Goal: Task Accomplishment & Management: Manage account settings

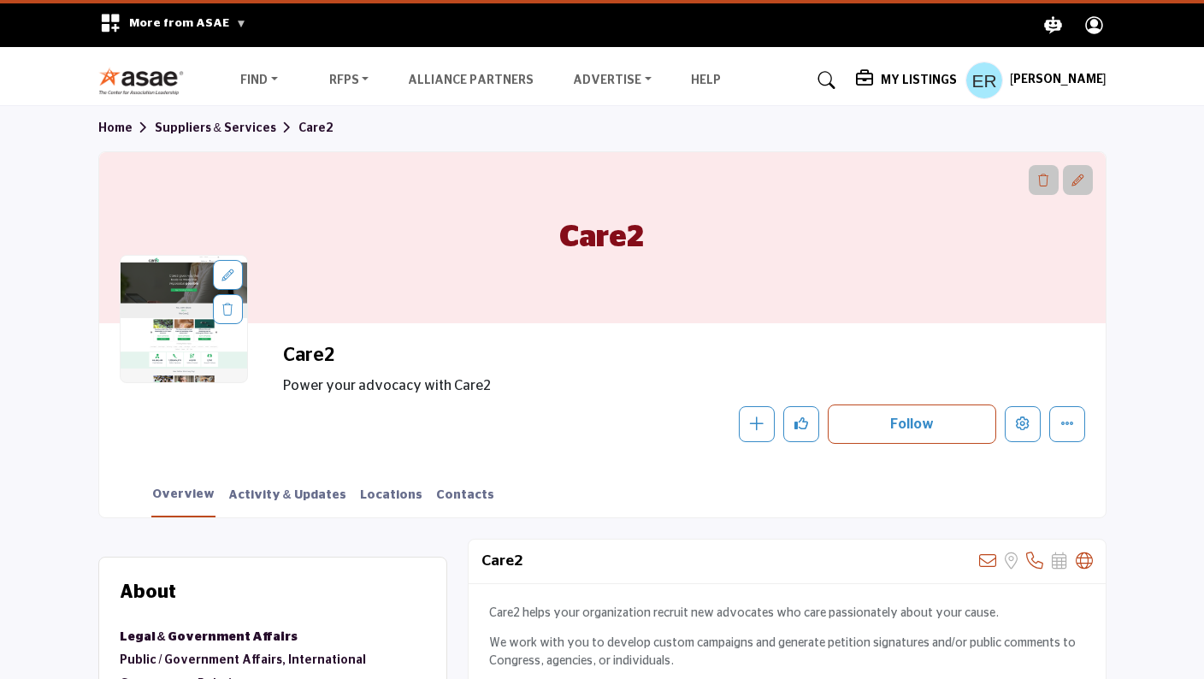
click at [940, 83] on h5 "My Listings" at bounding box center [919, 80] width 76 height 15
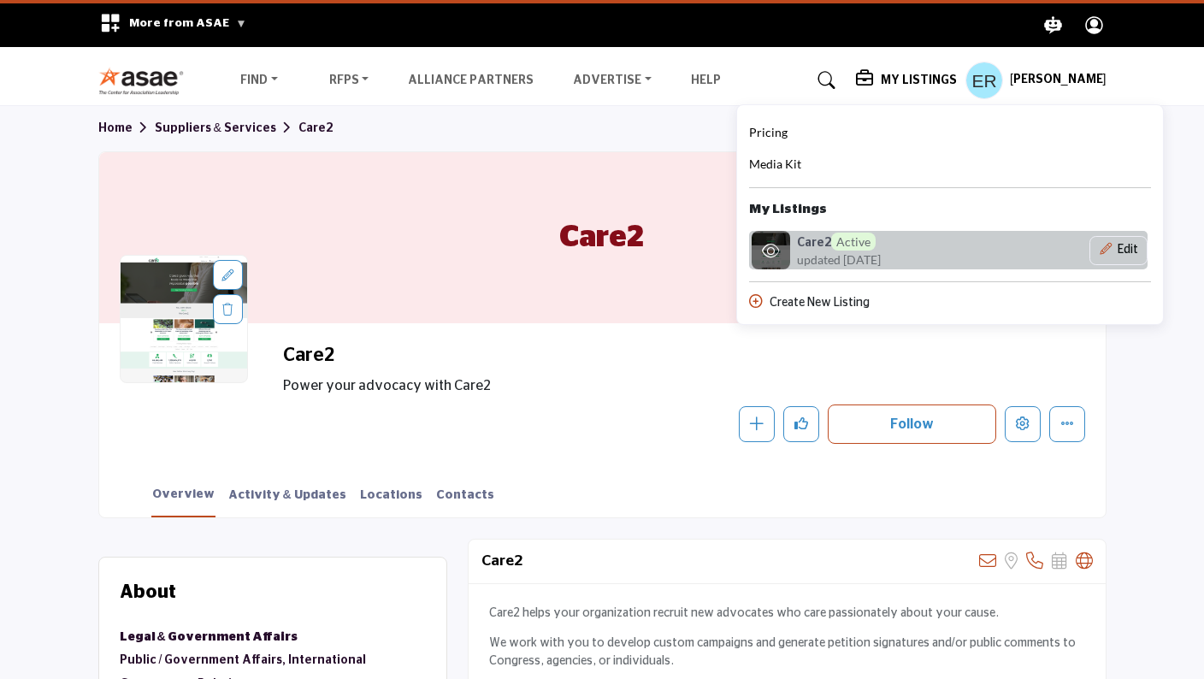
click at [876, 246] on span "Active" at bounding box center [853, 242] width 44 height 18
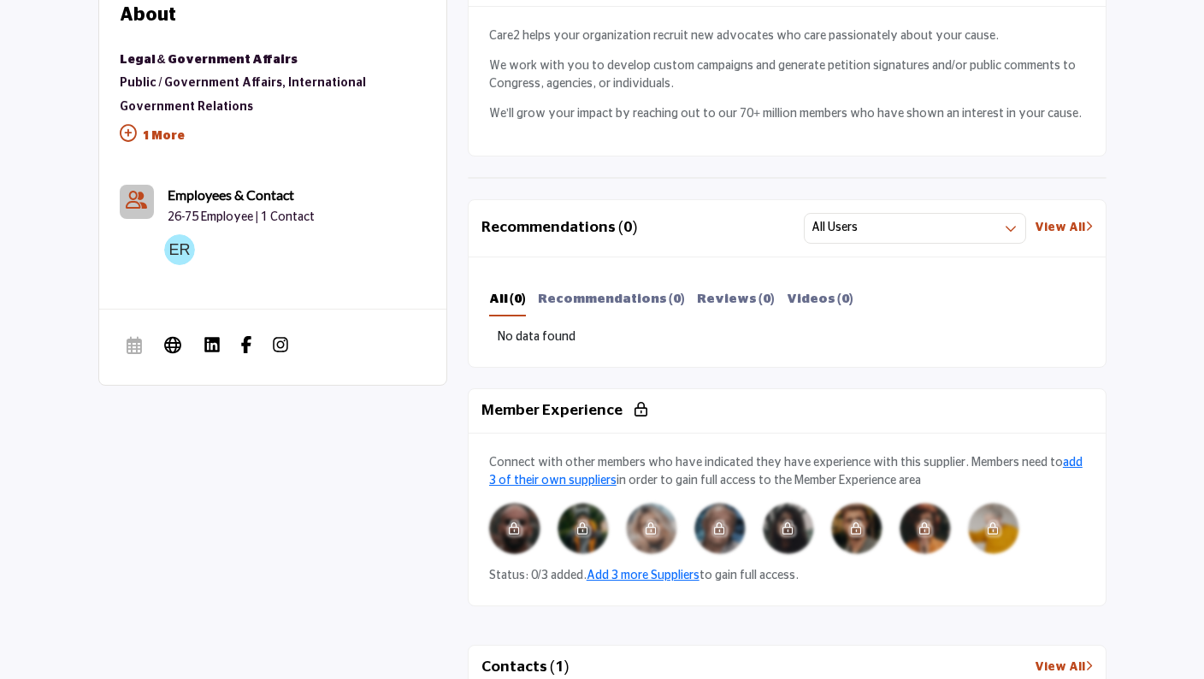
scroll to position [1079, 0]
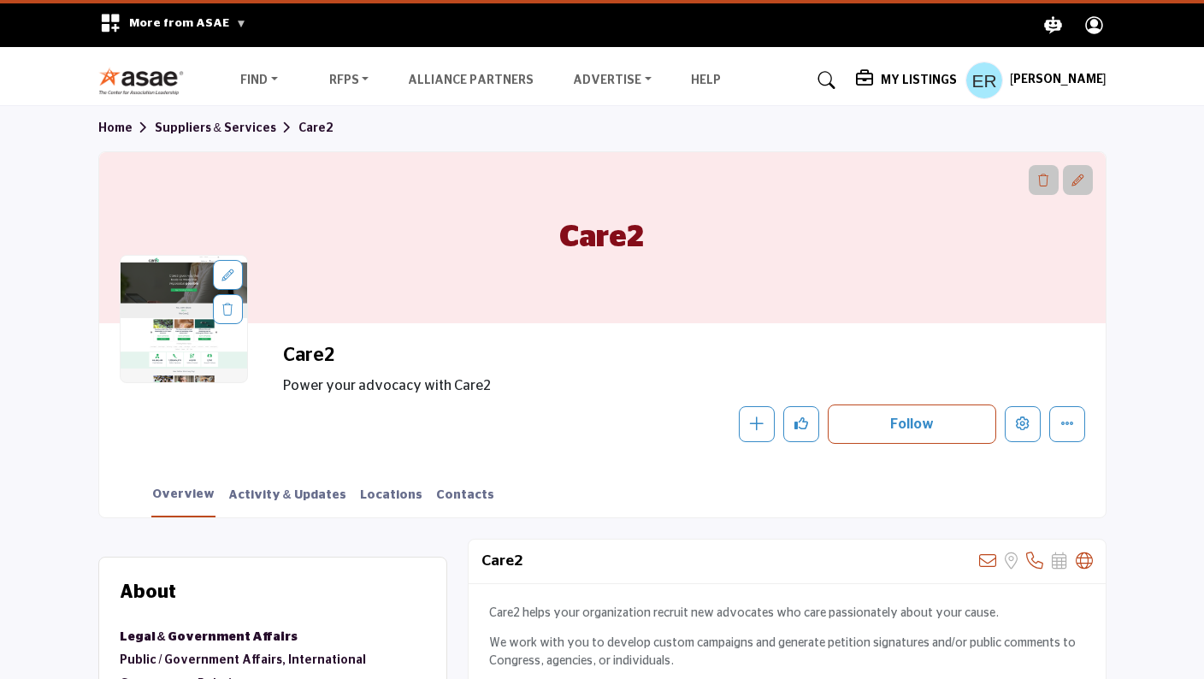
click at [952, 79] on h5 "My Listings" at bounding box center [919, 80] width 76 height 15
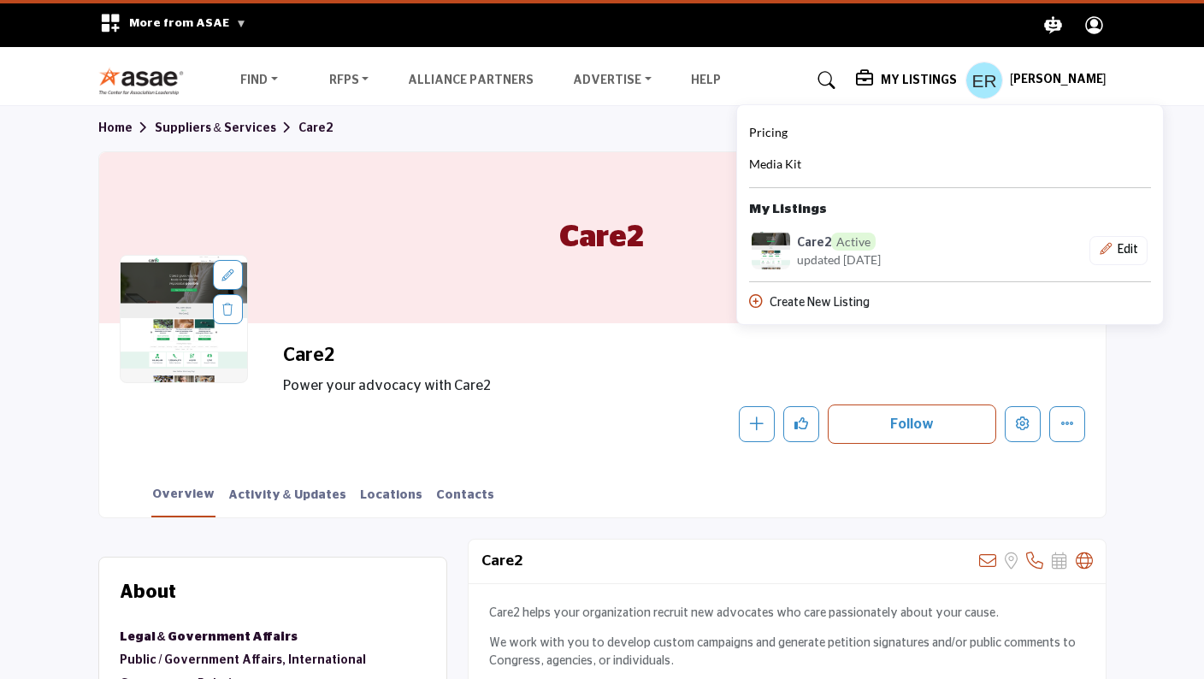
click at [952, 79] on h5 "My Listings" at bounding box center [919, 80] width 76 height 15
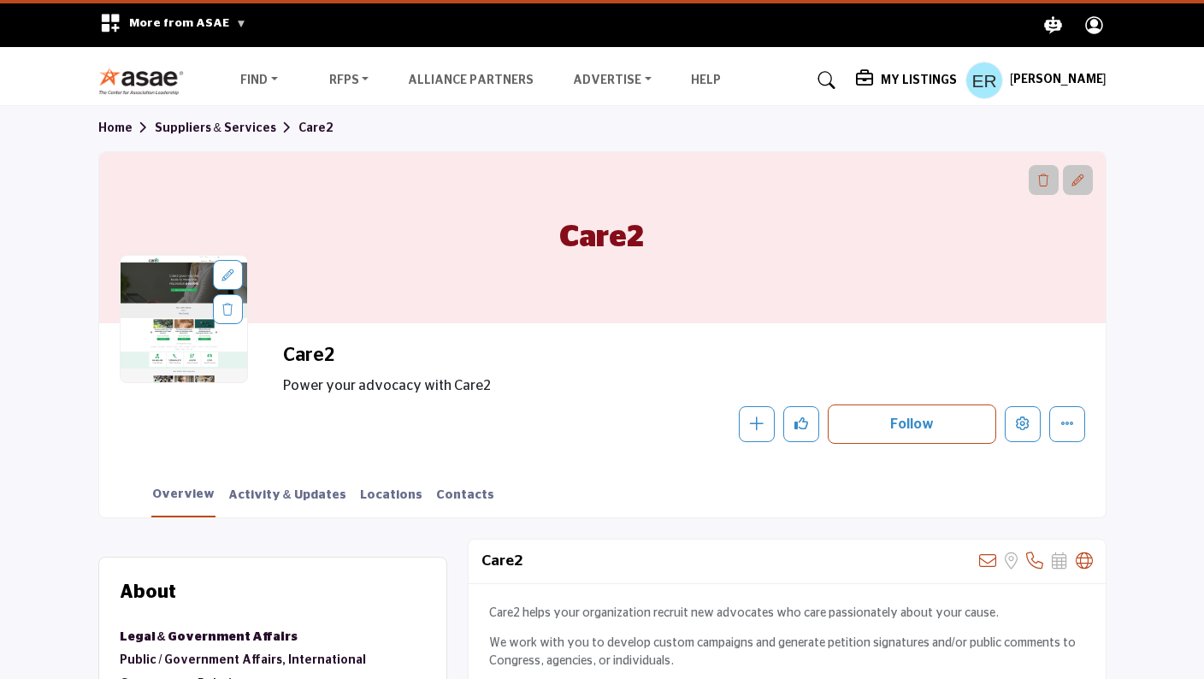
click at [958, 92] on div "My Listings Pricing Media Kit" at bounding box center [981, 81] width 251 height 38
click at [952, 76] on h5 "My Listings" at bounding box center [919, 80] width 76 height 15
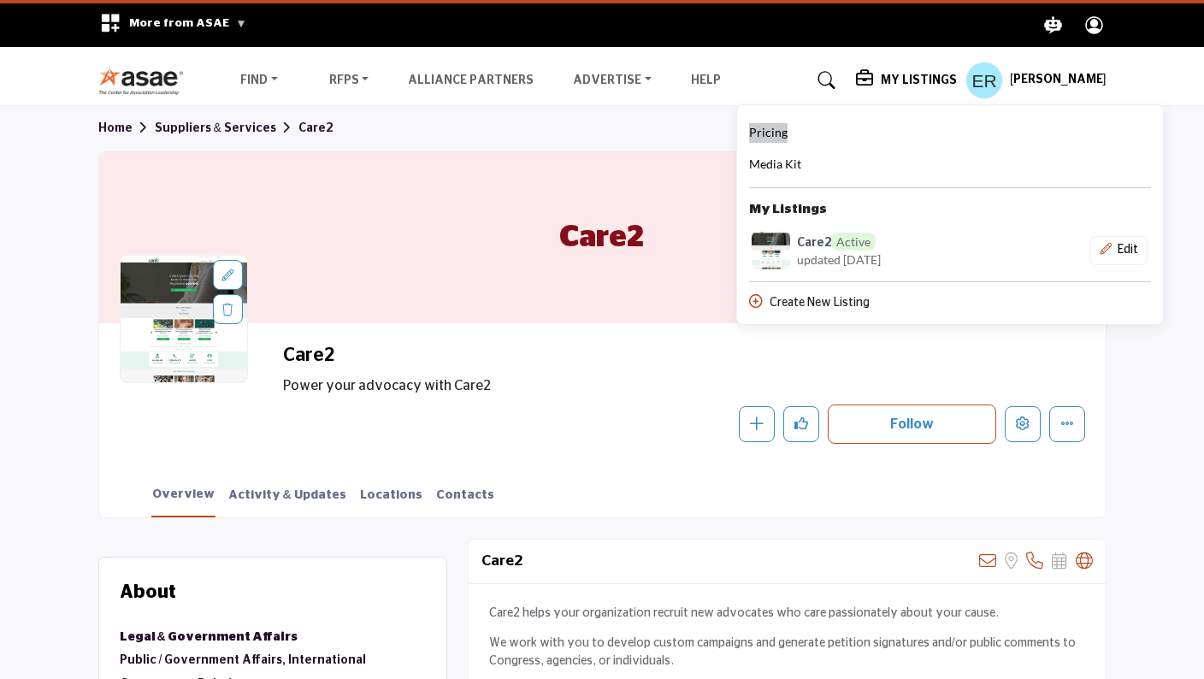
click at [787, 129] on span "Pricing" at bounding box center [768, 132] width 38 height 15
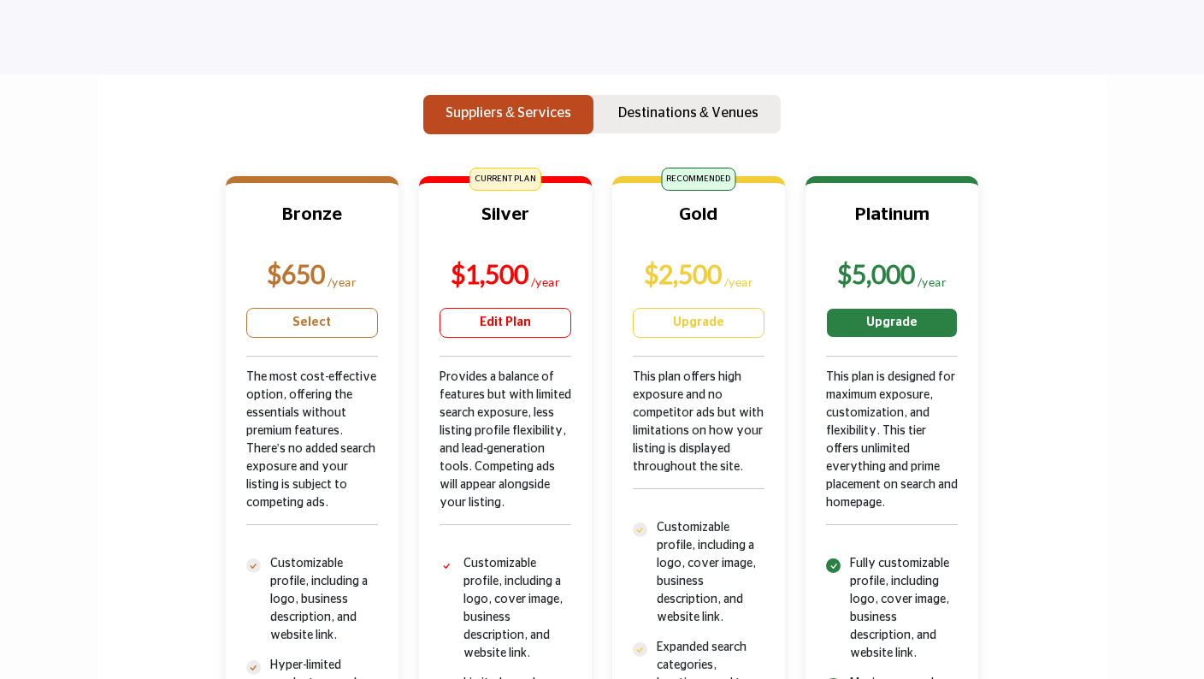
scroll to position [516, 0]
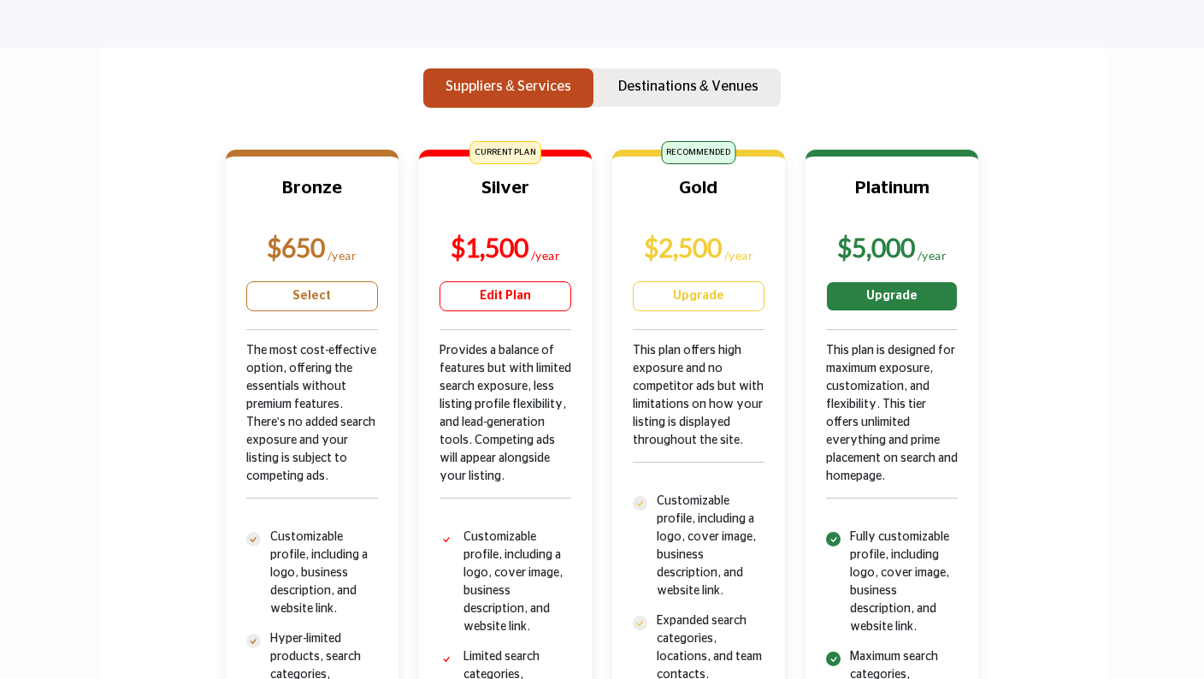
click at [893, 296] on link "Upgrade" at bounding box center [892, 296] width 132 height 30
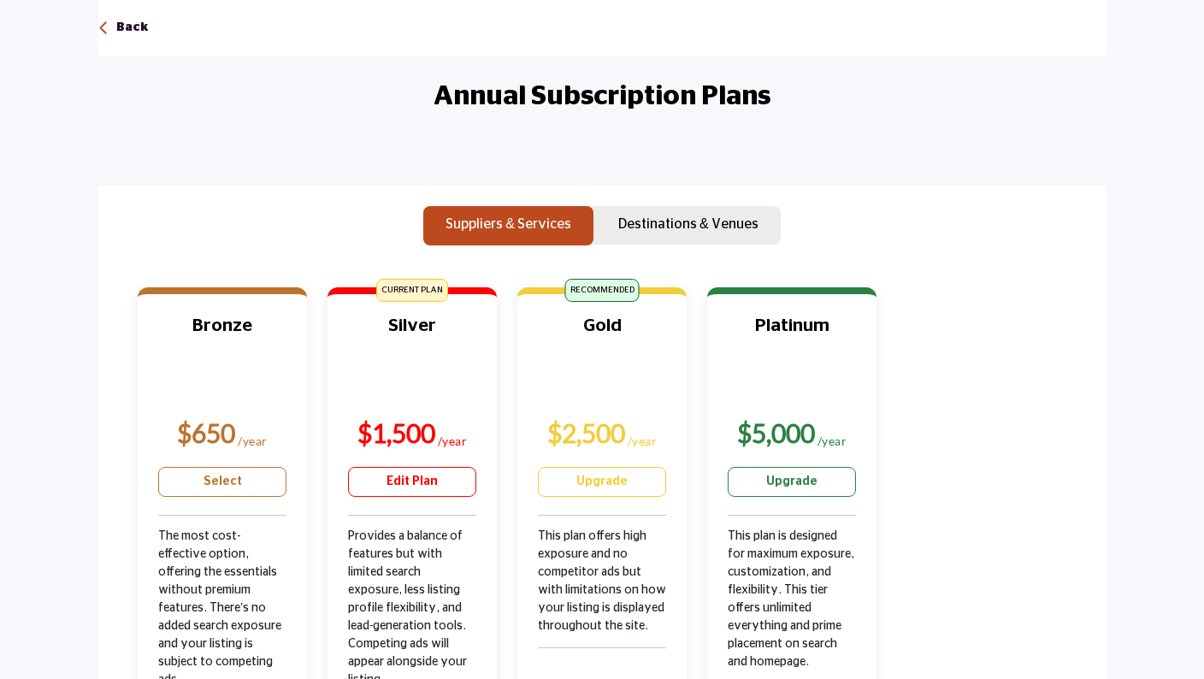
scroll to position [132, 0]
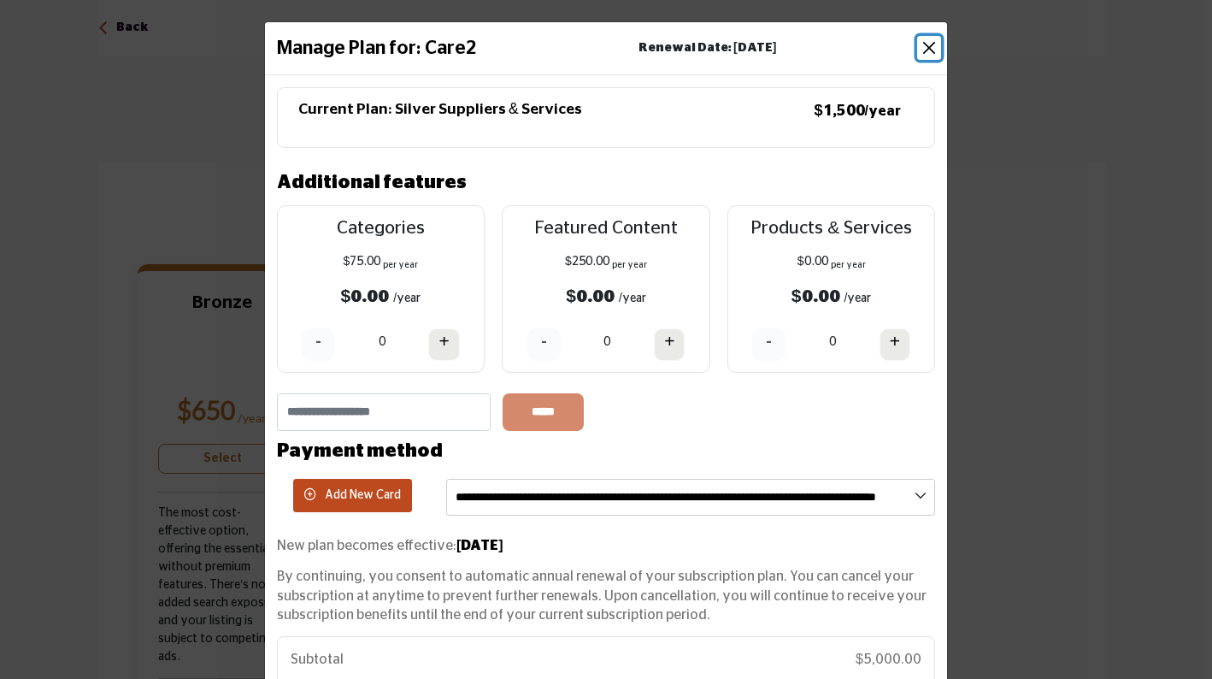
click at [925, 47] on button "Close" at bounding box center [929, 48] width 24 height 24
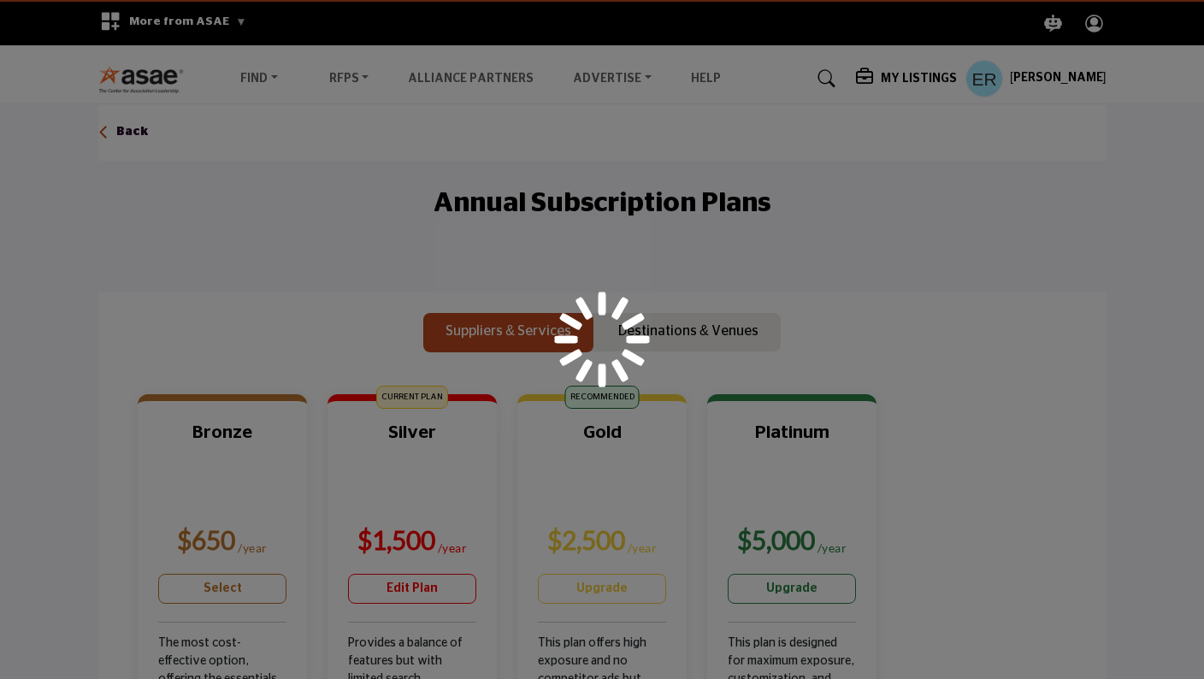
scroll to position [0, 0]
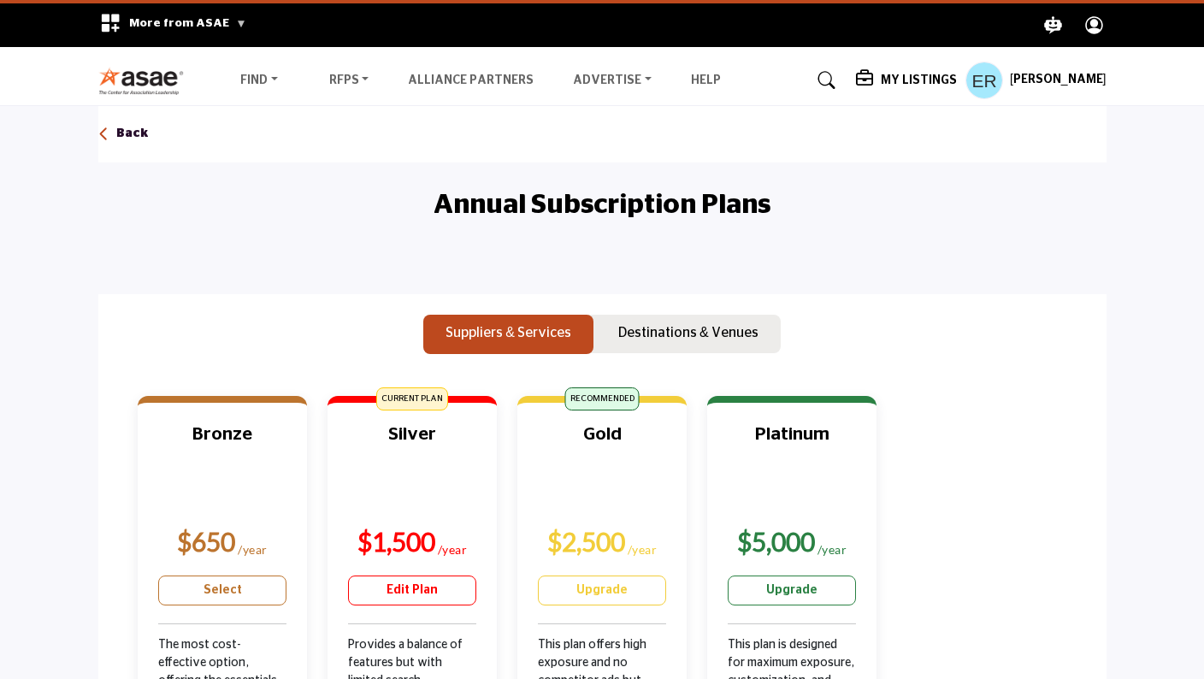
click at [1059, 83] on h5 "[PERSON_NAME]" at bounding box center [1058, 80] width 97 height 17
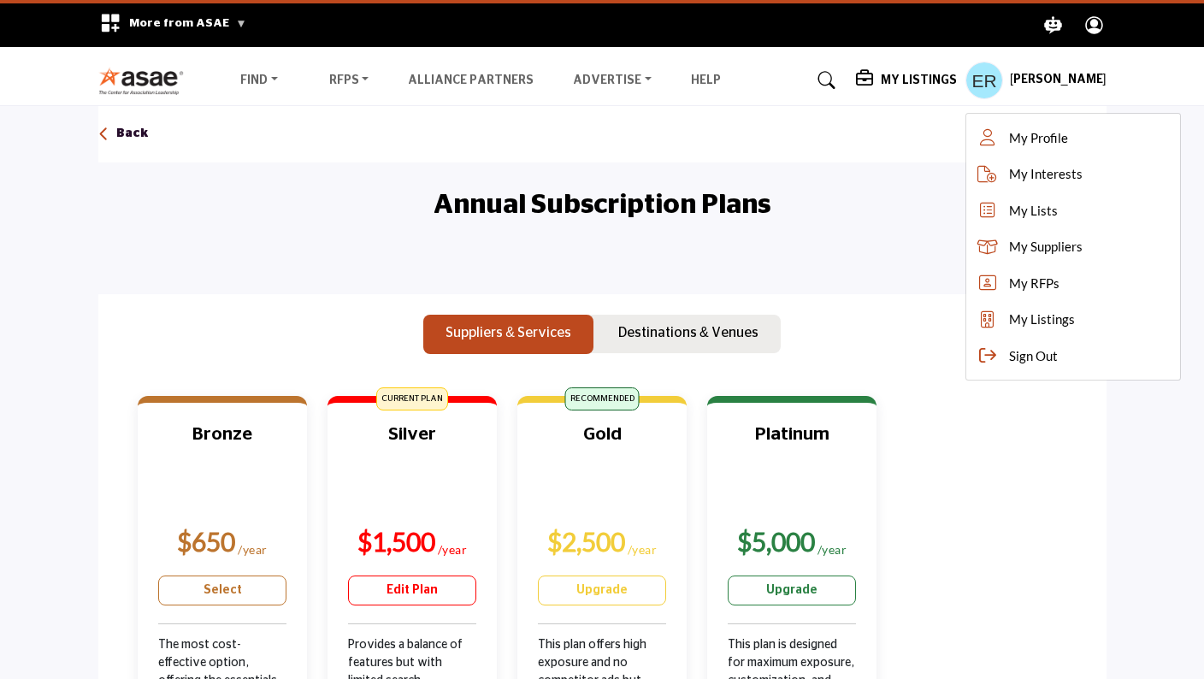
click at [921, 125] on div "Back" at bounding box center [602, 134] width 1008 height 56
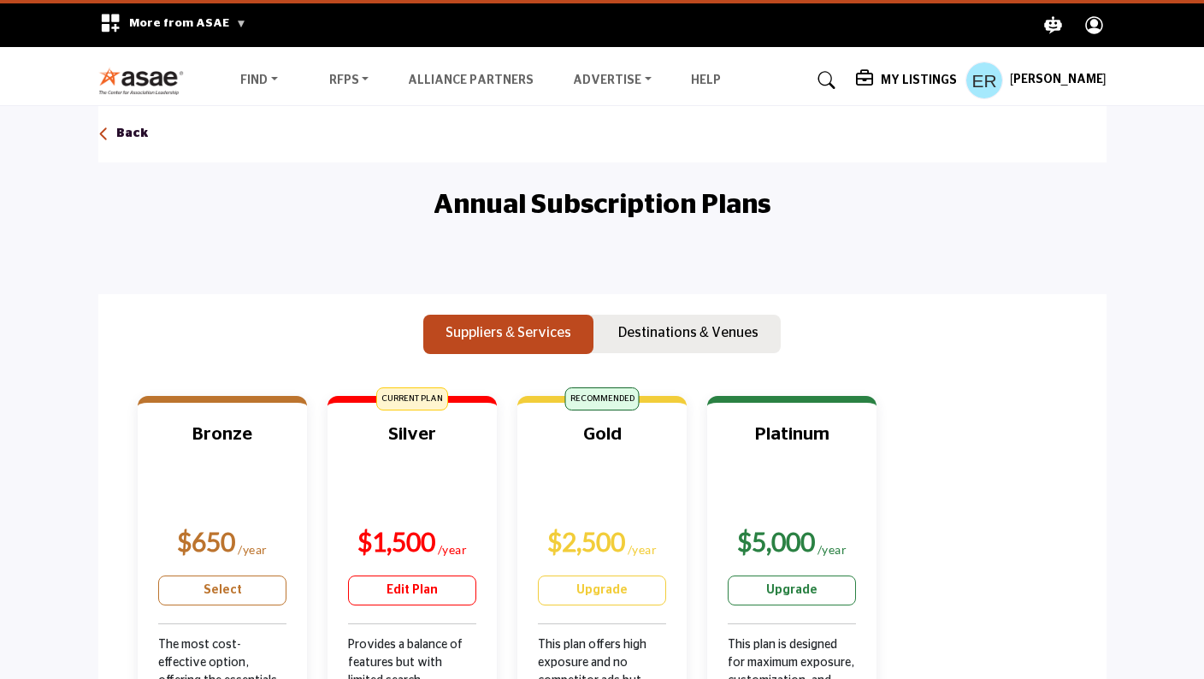
click at [104, 134] on icon at bounding box center [103, 134] width 11 height 17
click at [116, 134] on p "Back" at bounding box center [132, 134] width 32 height 17
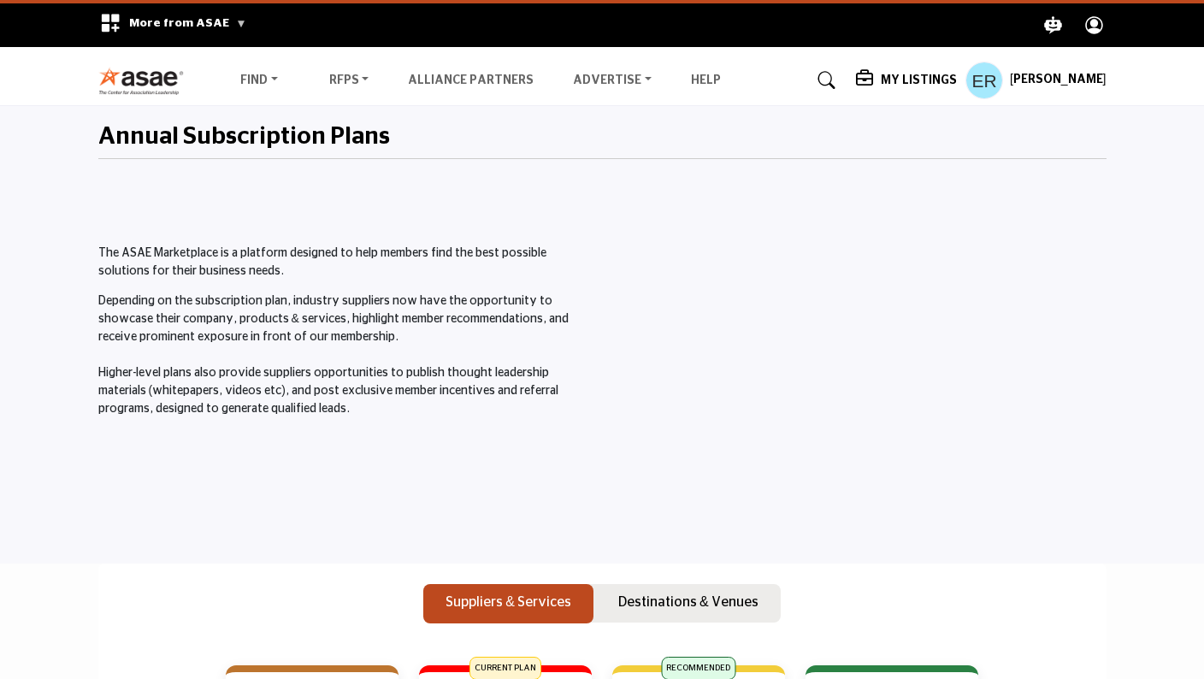
click at [909, 85] on h5 "My Listings" at bounding box center [919, 80] width 76 height 15
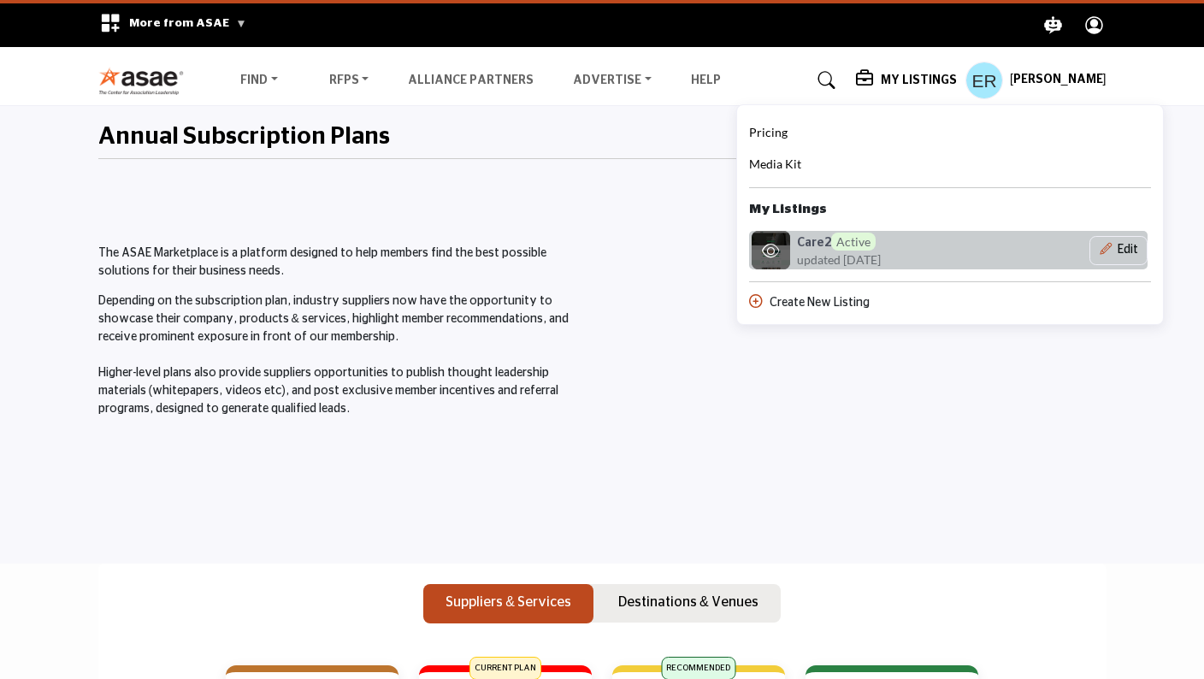
click at [849, 256] on span "updated [DATE]" at bounding box center [839, 260] width 84 height 18
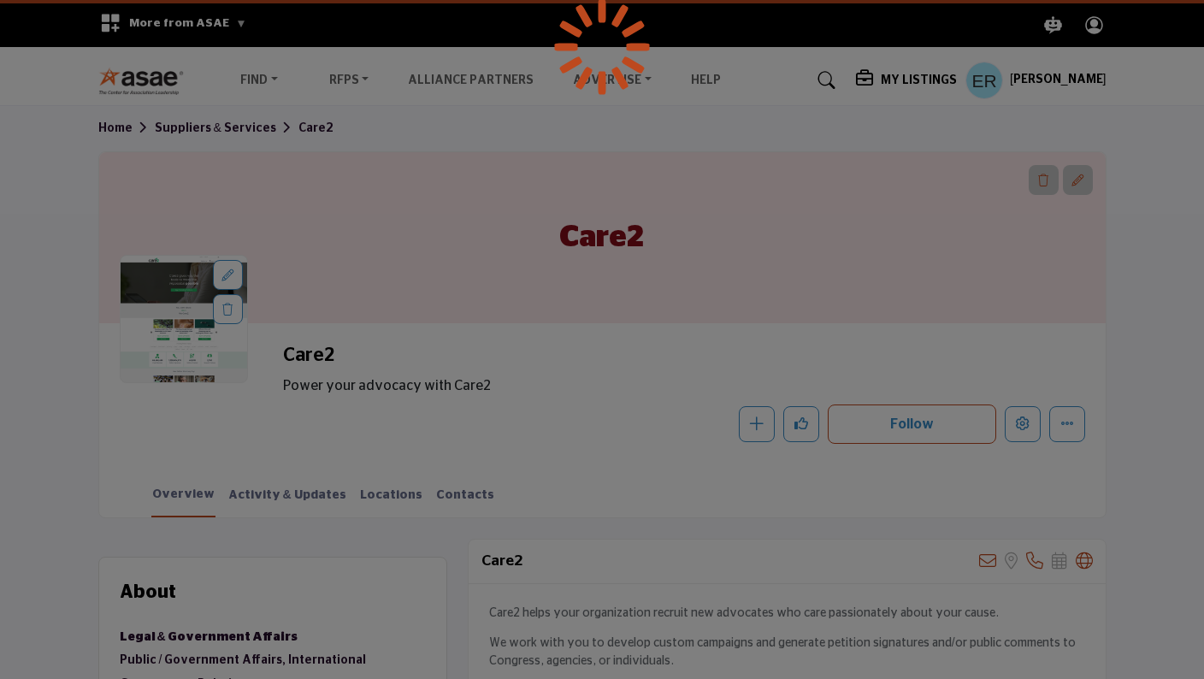
click at [1024, 431] on div at bounding box center [602, 339] width 1204 height 679
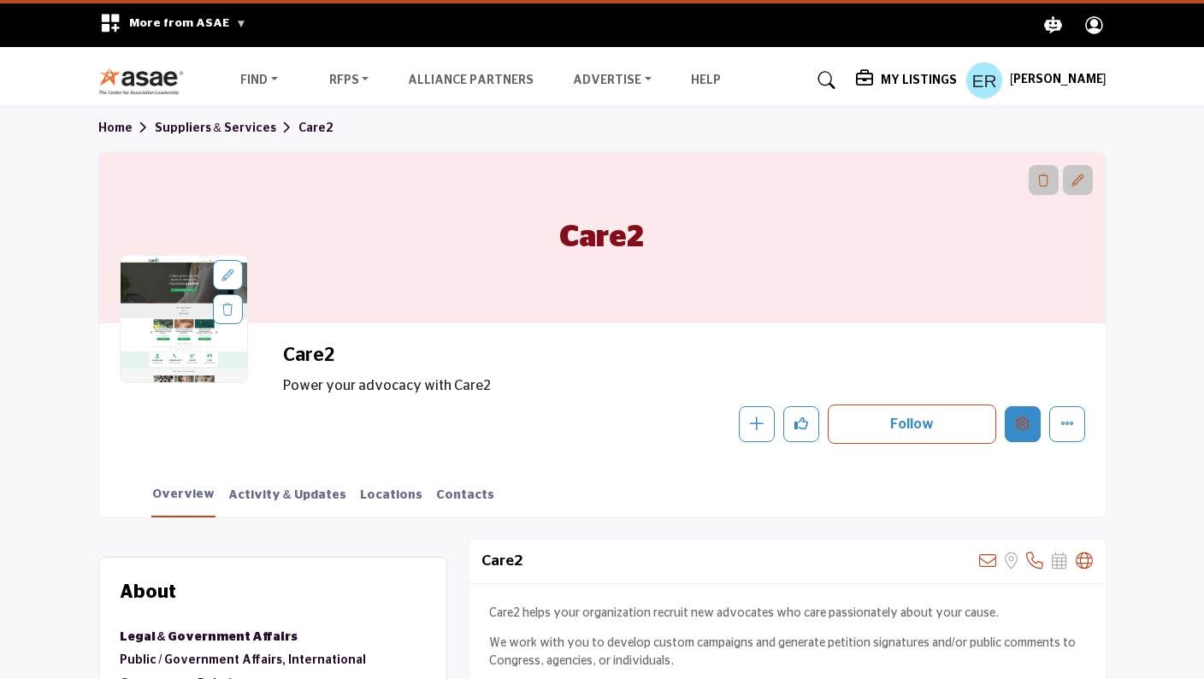
click at [1023, 426] on icon "Edit company" at bounding box center [1023, 423] width 14 height 14
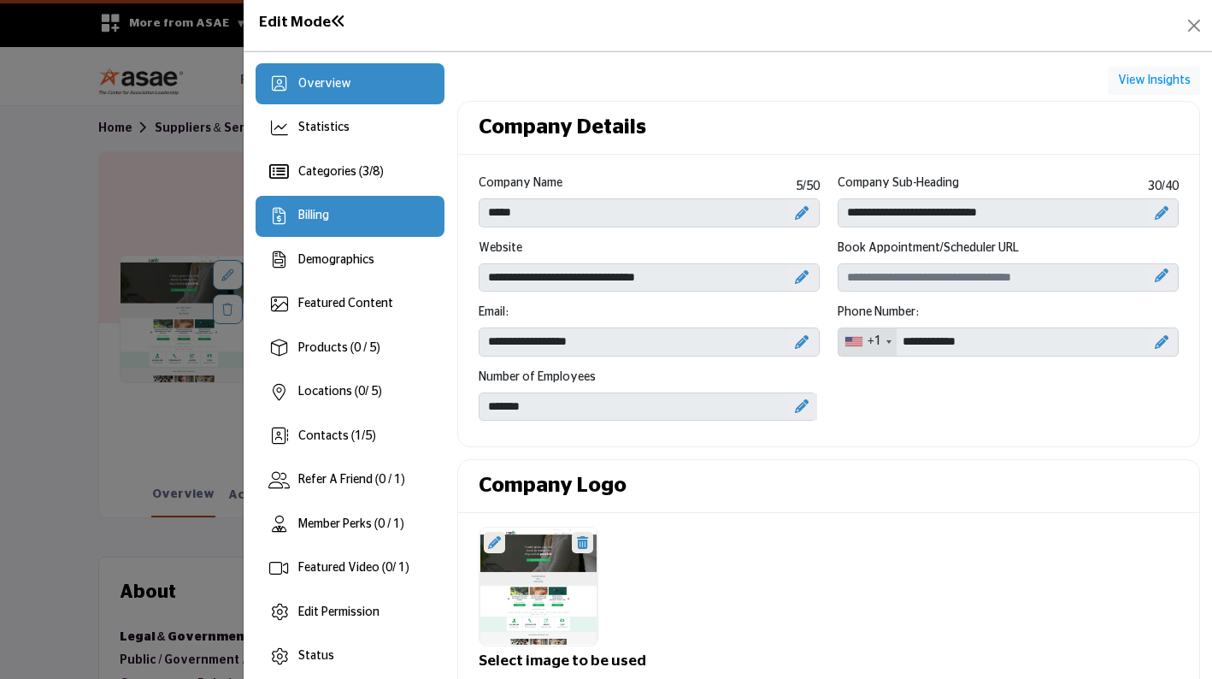
click at [315, 218] on span "Billing" at bounding box center [313, 215] width 31 height 12
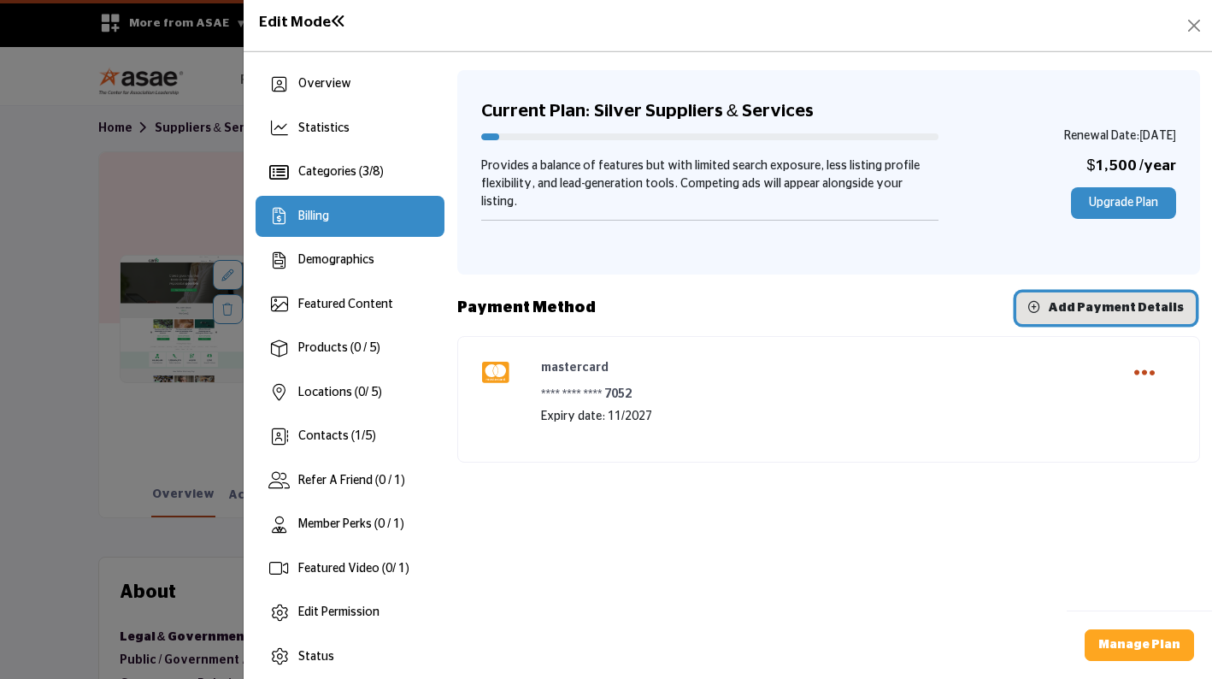
click at [1080, 302] on span "Add Payment Details" at bounding box center [1116, 308] width 136 height 12
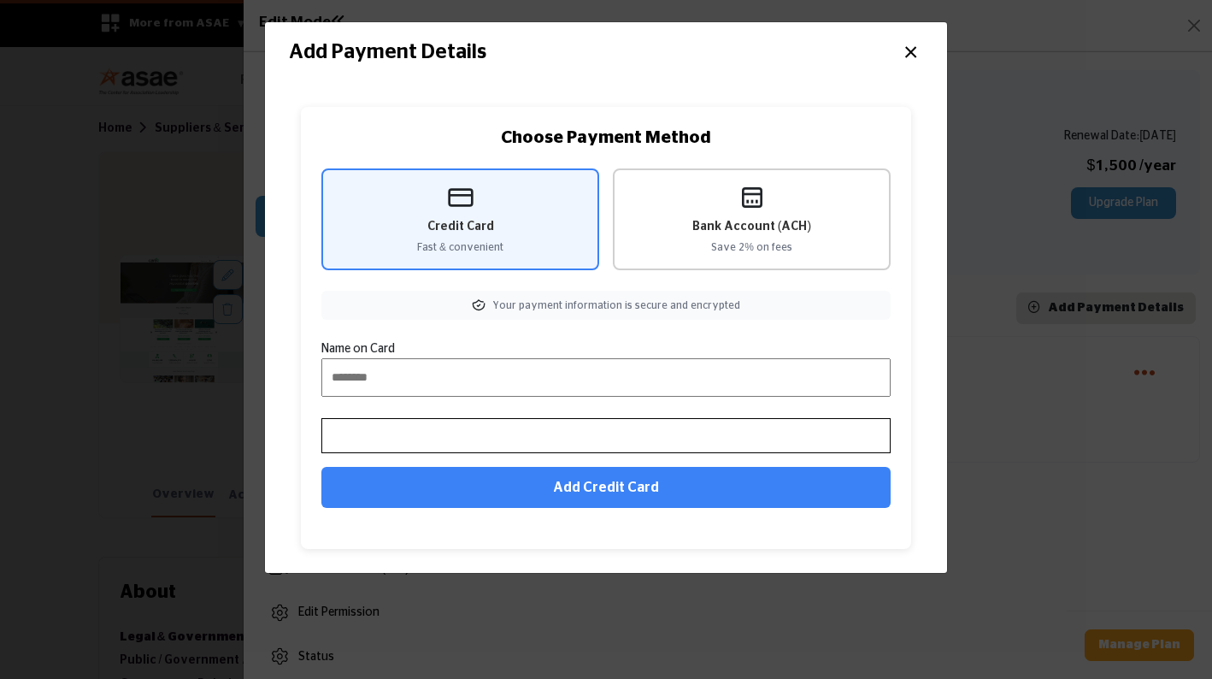
click at [718, 241] on span "Save 2% on fees" at bounding box center [751, 246] width 81 height 15
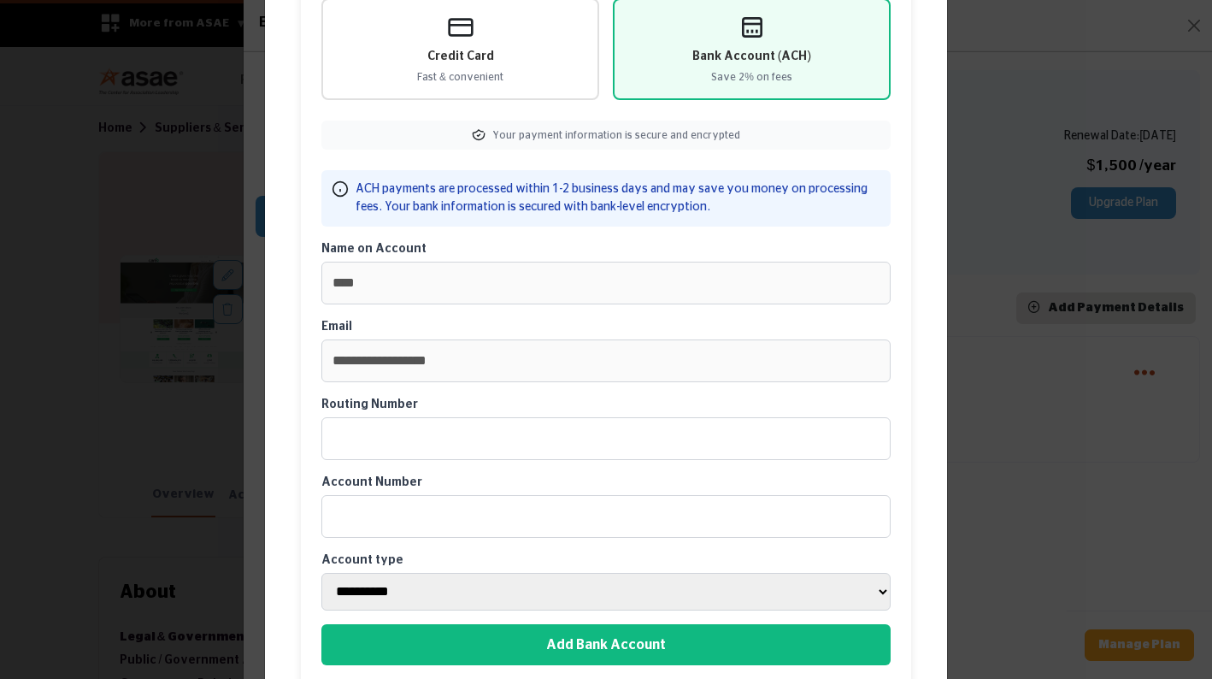
scroll to position [172, 0]
